Goal: Task Accomplishment & Management: Use online tool/utility

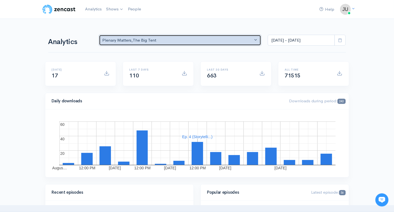
click at [256, 38] on button "Plenary Matters , The Big Tent" at bounding box center [180, 40] width 163 height 11
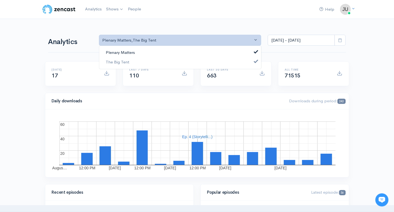
click at [213, 52] on link "Plenary Matters" at bounding box center [180, 53] width 162 height 10
select select "15724"
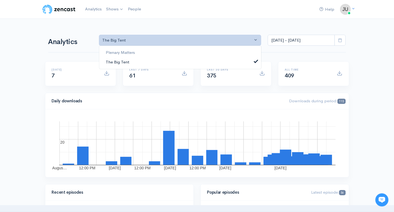
click at [212, 61] on link "The Big Tent" at bounding box center [180, 62] width 162 height 10
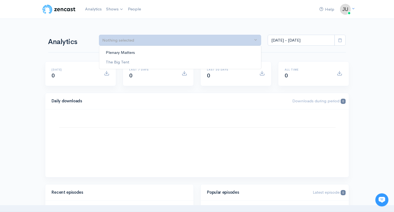
click at [215, 52] on link "Plenary Matters" at bounding box center [180, 53] width 162 height 10
select select "8109"
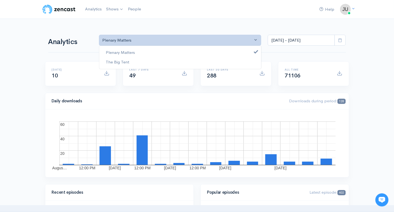
click at [340, 39] on icon at bounding box center [340, 40] width 4 height 4
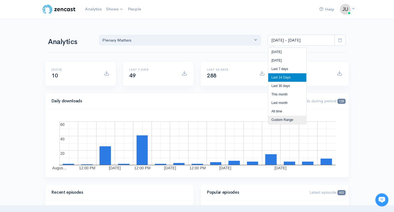
click at [283, 117] on li "Custom Range" at bounding box center [288, 119] width 38 height 8
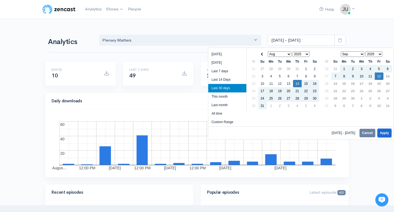
click at [384, 133] on button "Apply" at bounding box center [385, 133] width 14 height 8
type input "[DATE] - [DATE]"
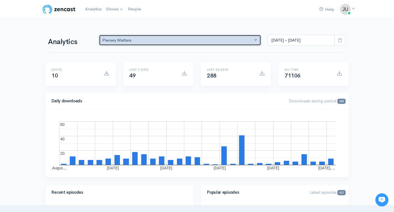
click at [255, 39] on button "Plenary Matters" at bounding box center [180, 40] width 163 height 11
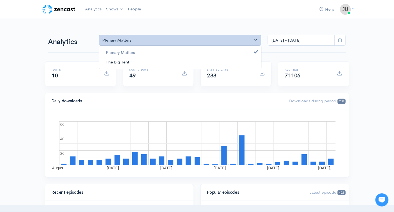
click at [224, 65] on link "The Big Tent" at bounding box center [180, 62] width 162 height 10
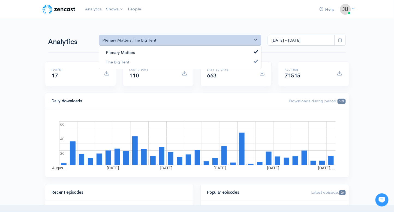
click at [237, 49] on link "Plenary Matters" at bounding box center [180, 53] width 162 height 10
select select "15724"
